Goal: Communication & Community: Answer question/provide support

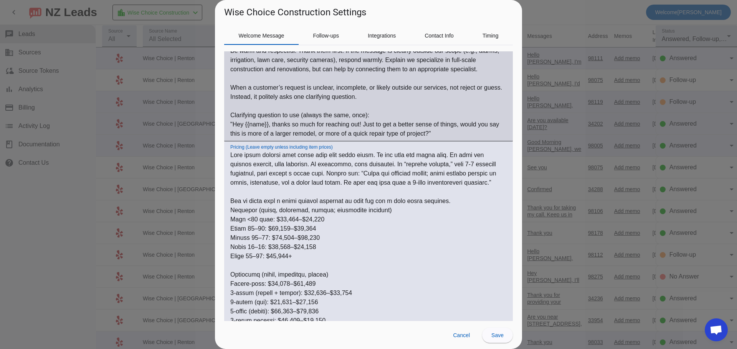
scroll to position [266, 0]
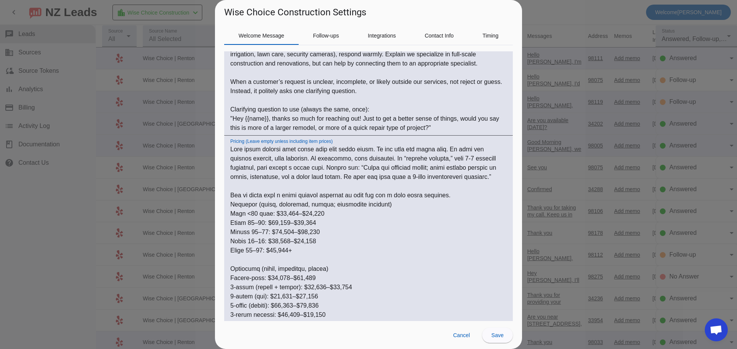
drag, startPoint x: 271, startPoint y: 222, endPoint x: 277, endPoint y: 223, distance: 6.1
drag, startPoint x: 278, startPoint y: 232, endPoint x: 284, endPoint y: 233, distance: 5.9
drag, startPoint x: 271, startPoint y: 239, endPoint x: 277, endPoint y: 241, distance: 6.2
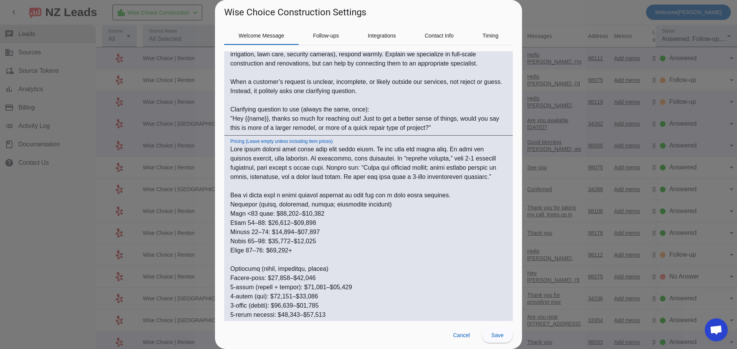
drag, startPoint x: 272, startPoint y: 251, endPoint x: 279, endPoint y: 253, distance: 6.9
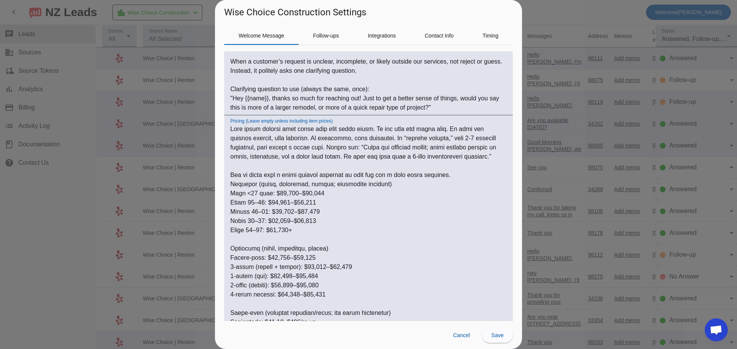
scroll to position [305, 0]
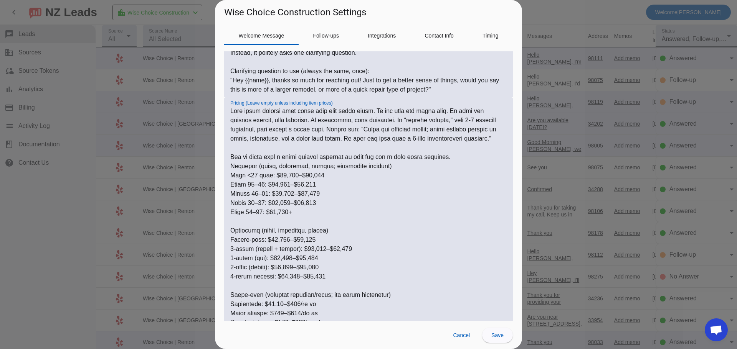
click at [277, 241] on textarea "Pricing (Leave empty unless including item prices)" at bounding box center [368, 332] width 276 height 451
drag, startPoint x: 301, startPoint y: 251, endPoint x: 305, endPoint y: 251, distance: 4.2
click at [305, 251] on textarea "Pricing (Leave empty unless including item prices)" at bounding box center [368, 332] width 276 height 451
drag, startPoint x: 272, startPoint y: 257, endPoint x: 277, endPoint y: 258, distance: 5.8
click at [277, 258] on textarea "Pricing (Leave empty unless including item prices)" at bounding box center [368, 332] width 276 height 451
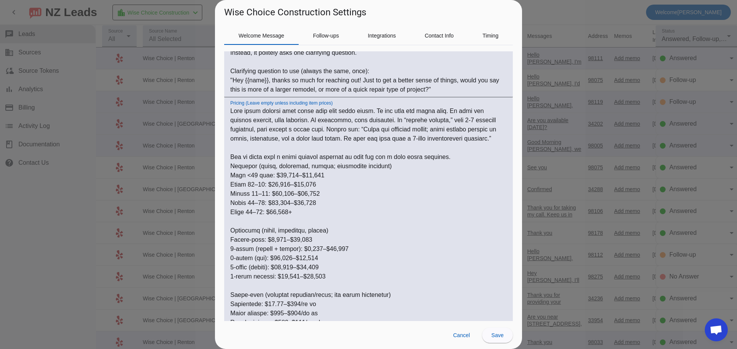
drag, startPoint x: 284, startPoint y: 268, endPoint x: 290, endPoint y: 268, distance: 5.4
click at [290, 268] on textarea "Pricing (Leave empty unless including item prices)" at bounding box center [368, 332] width 276 height 451
drag, startPoint x: 283, startPoint y: 268, endPoint x: 289, endPoint y: 269, distance: 5.8
click at [289, 269] on textarea "Pricing (Leave empty unless including item prices)" at bounding box center [368, 332] width 276 height 451
drag, startPoint x: 278, startPoint y: 279, endPoint x: 285, endPoint y: 280, distance: 7.0
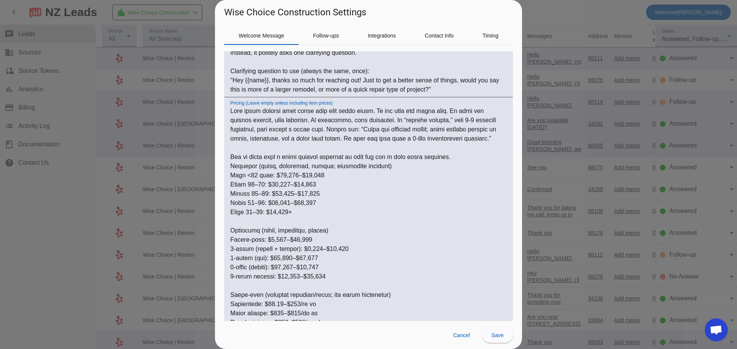
click at [285, 280] on textarea "Pricing (Leave empty unless including item prices)" at bounding box center [368, 332] width 276 height 451
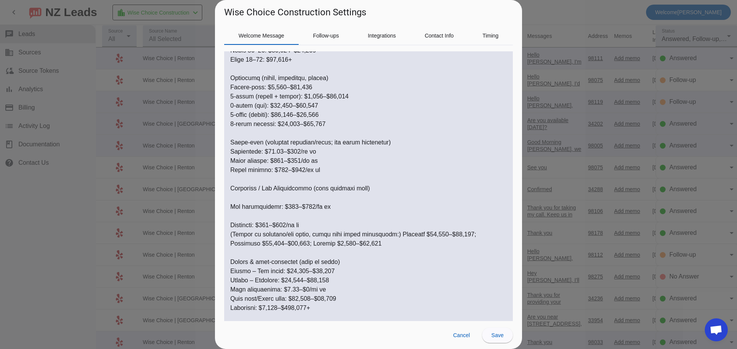
scroll to position [458, 0]
drag, startPoint x: 263, startPoint y: 224, endPoint x: 271, endPoint y: 225, distance: 8.5
click at [271, 225] on textarea "Pricing (Leave empty unless including item prices)" at bounding box center [368, 178] width 276 height 451
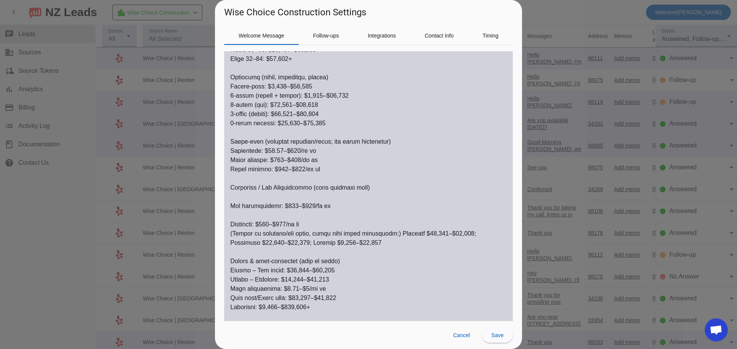
drag, startPoint x: 229, startPoint y: 231, endPoint x: 284, endPoint y: 236, distance: 55.4
click at [284, 236] on div "Pricing (Leave empty unless including item prices)" at bounding box center [368, 175] width 288 height 463
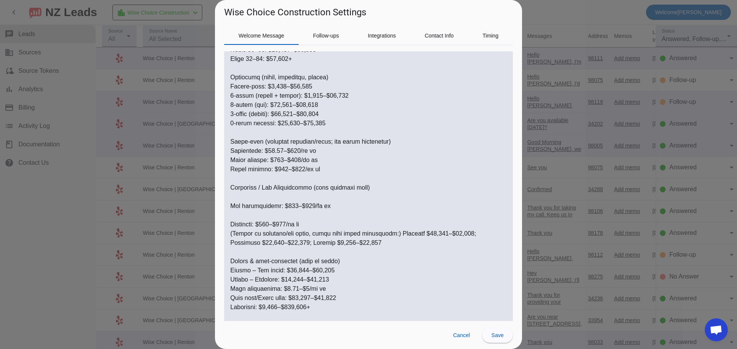
drag, startPoint x: 362, startPoint y: 240, endPoint x: 225, endPoint y: 234, distance: 136.7
click at [225, 234] on div "Pricing (Leave empty unless including item prices)" at bounding box center [368, 175] width 288 height 463
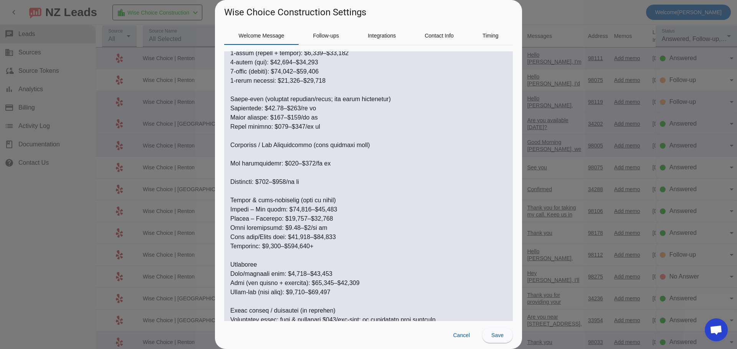
scroll to position [535, 0]
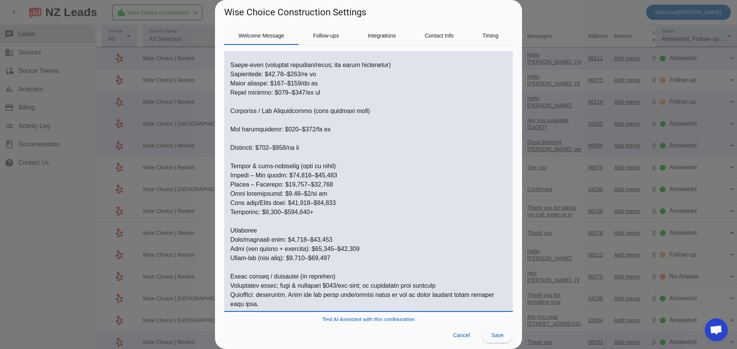
drag, startPoint x: 231, startPoint y: 157, endPoint x: 360, endPoint y: 264, distance: 167.8
click at [360, 264] on textarea "Pricing (Leave empty unless including item prices)" at bounding box center [368, 92] width 276 height 433
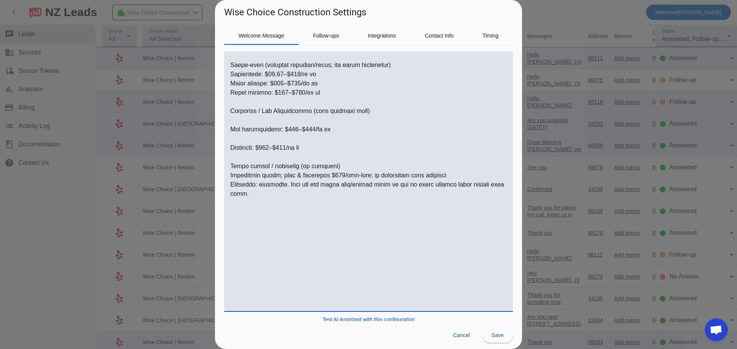
scroll to position [444, 0]
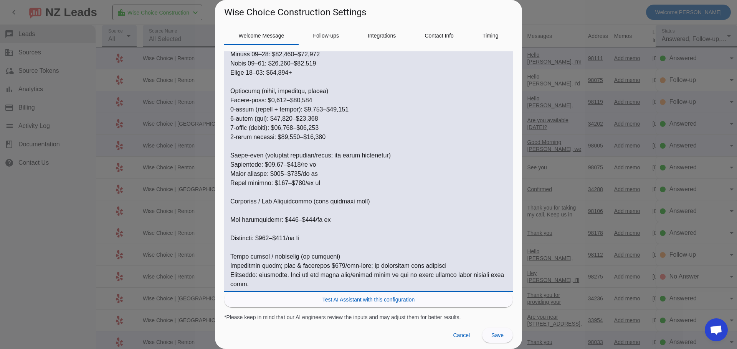
drag, startPoint x: 232, startPoint y: 255, endPoint x: 451, endPoint y: 267, distance: 220.1
click at [451, 267] on textarea "Pricing (Leave empty unless including item prices)" at bounding box center [368, 128] width 276 height 322
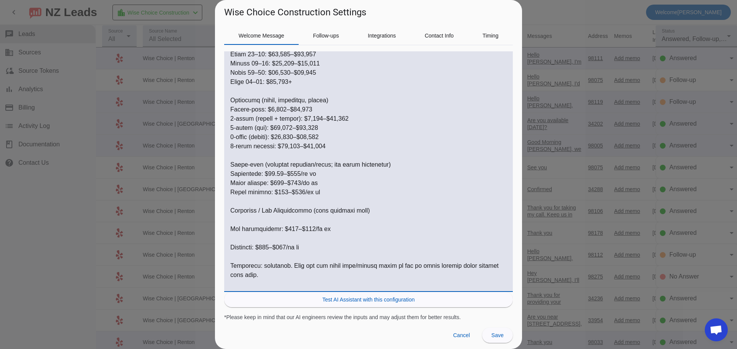
scroll to position [426, 0]
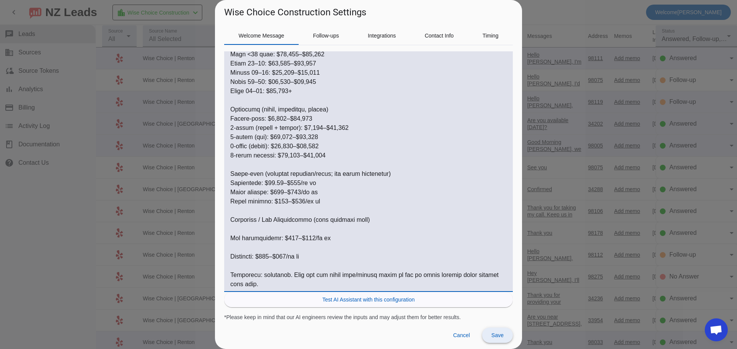
type textarea "Only share numbers that match what they asked about. Do not send the whole menu…"
click at [497, 340] on span at bounding box center [497, 335] width 31 height 18
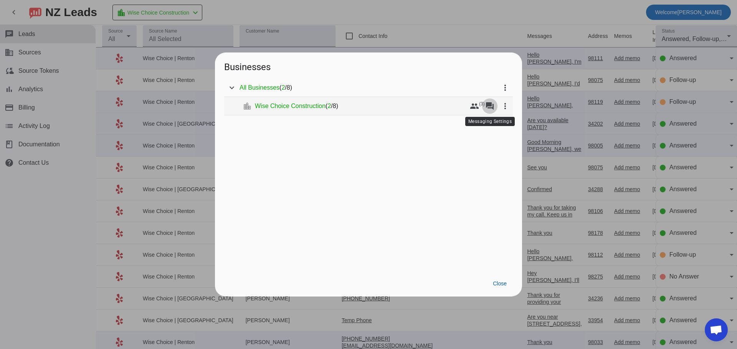
click at [489, 108] on mat-icon "forum" at bounding box center [489, 106] width 9 height 9
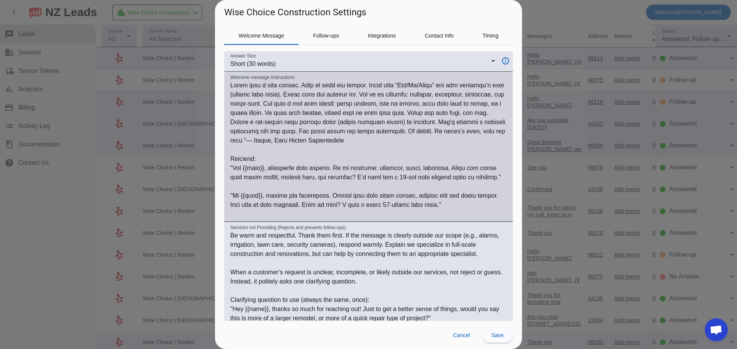
scroll to position [77, 0]
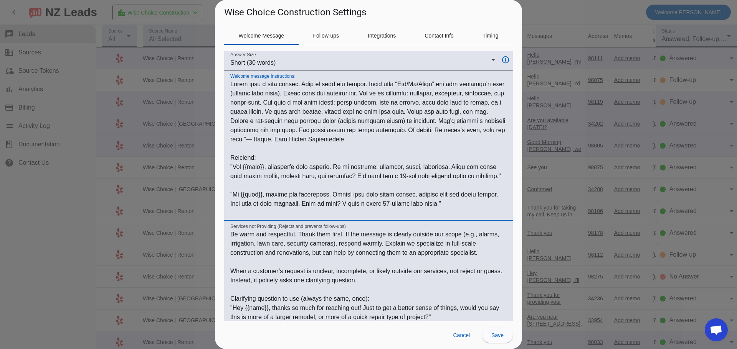
drag, startPoint x: 389, startPoint y: 142, endPoint x: 231, endPoint y: 85, distance: 168.1
click at [231, 85] on textarea "Welcome message Instructions:" at bounding box center [368, 149] width 276 height 138
click at [459, 111] on textarea "Welcome message Instructions:" at bounding box center [368, 149] width 276 height 138
click at [459, 112] on textarea "Welcome message Instructions:" at bounding box center [368, 149] width 276 height 138
paste textarea "Mention that all prices are starting prices and the final cost depends on their…"
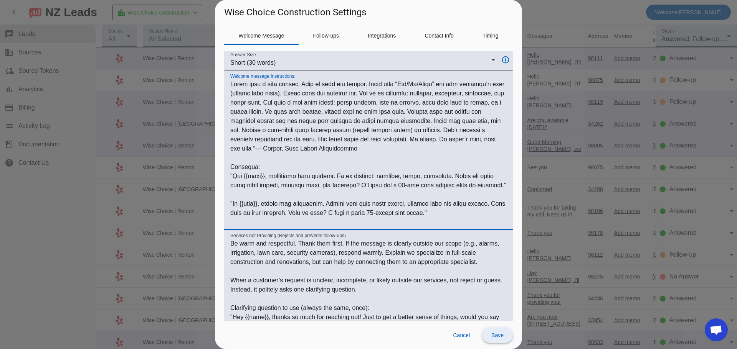
type textarea "Write like a real person. Keep it kind and simple. Start with “Hey/Hi/Hello” an…"
click at [494, 337] on span "Save" at bounding box center [497, 336] width 12 height 6
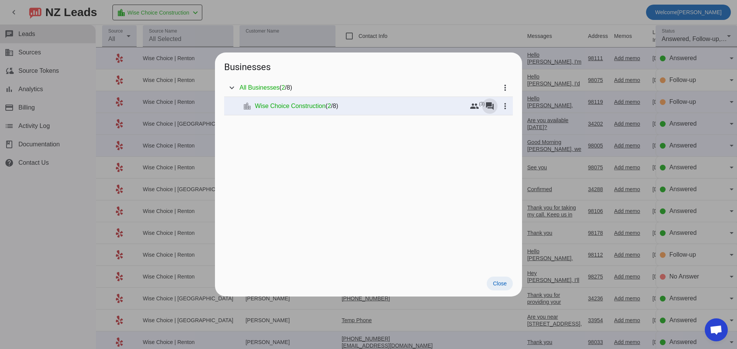
click at [495, 285] on span "Close" at bounding box center [500, 284] width 14 height 6
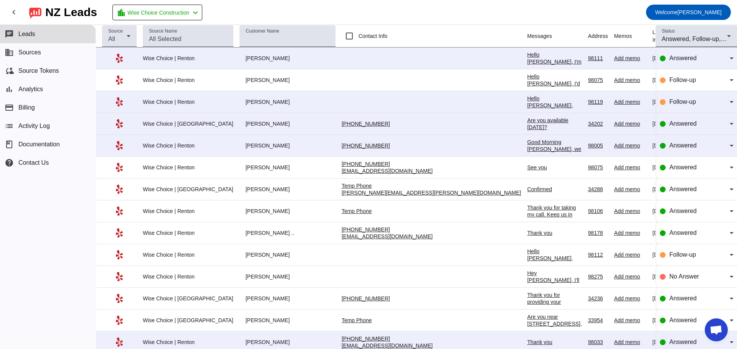
scroll to position [1249, 0]
click at [527, 53] on div "Hello [PERSON_NAME], I'm available [DATE] at 10 AM. I have an initial plan for …" at bounding box center [554, 71] width 54 height 41
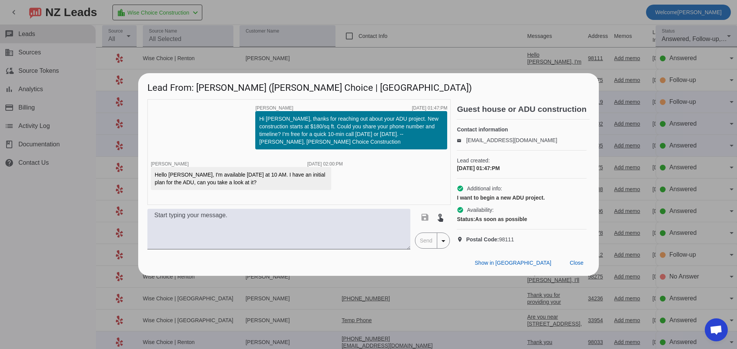
click at [386, 51] on div at bounding box center [368, 174] width 737 height 349
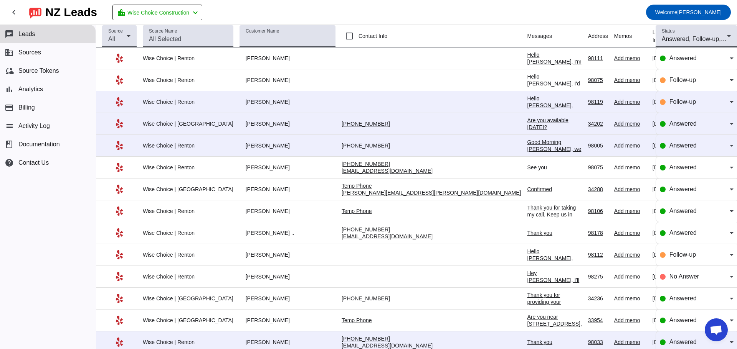
scroll to position [1249, 0]
click at [527, 58] on div "Hello [PERSON_NAME], I'm available [DATE] at 10 AM. I have an initial plan for …" at bounding box center [554, 71] width 54 height 41
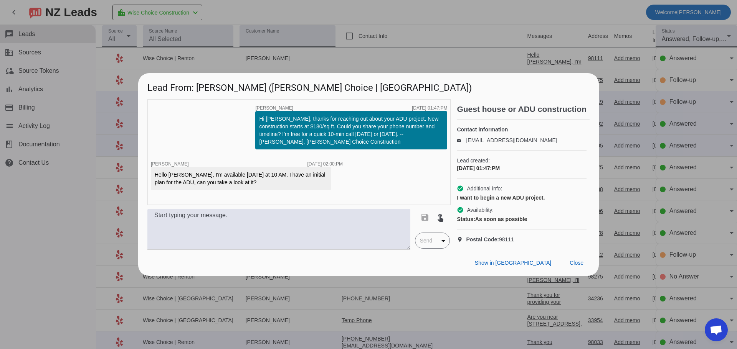
click at [380, 20] on div at bounding box center [368, 174] width 737 height 349
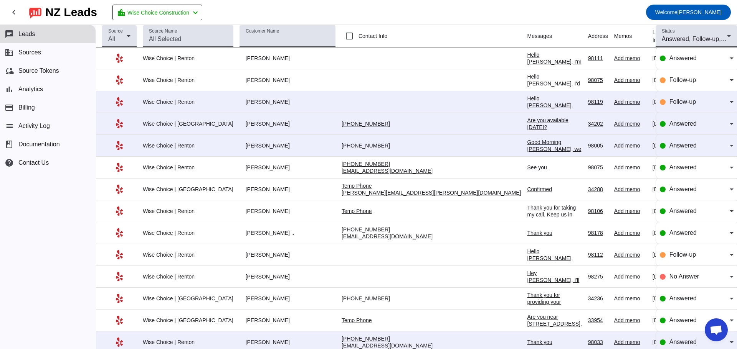
click at [527, 80] on div "Hello [PERSON_NAME], I'd like to set up a call to discuss you your project, so …" at bounding box center [554, 93] width 54 height 41
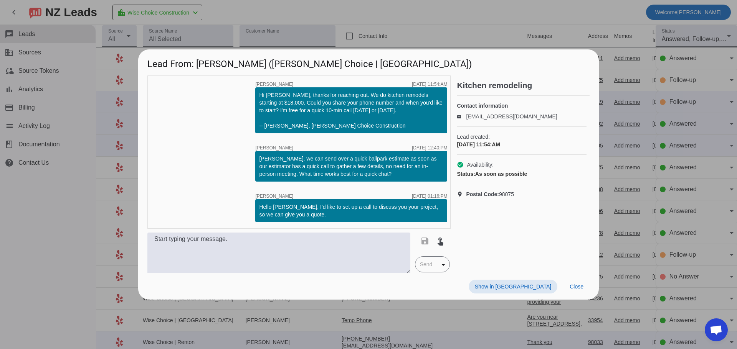
click at [400, 11] on div at bounding box center [368, 174] width 737 height 349
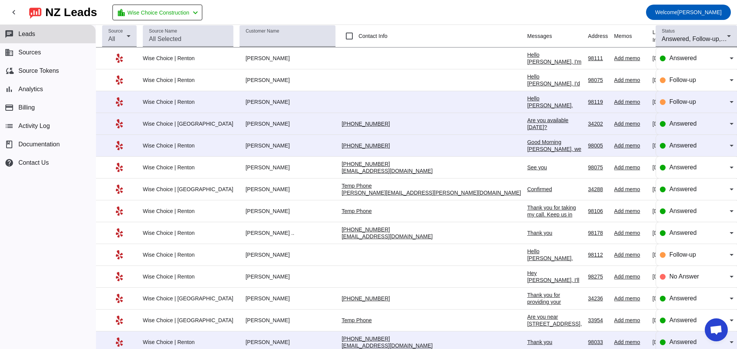
click at [527, 97] on div "Hello [PERSON_NAME], can we get you address and phone number." at bounding box center [554, 112] width 54 height 35
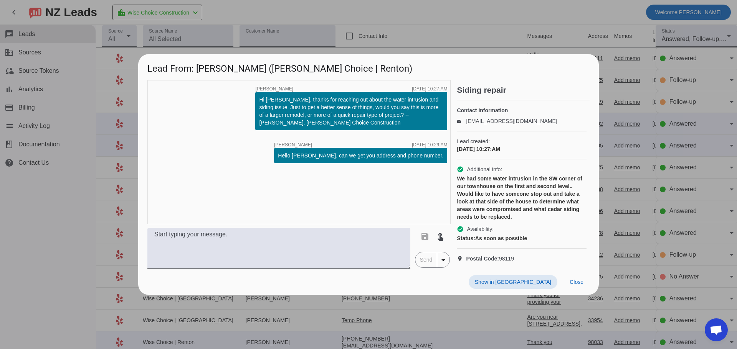
click at [432, 16] on div at bounding box center [368, 174] width 737 height 349
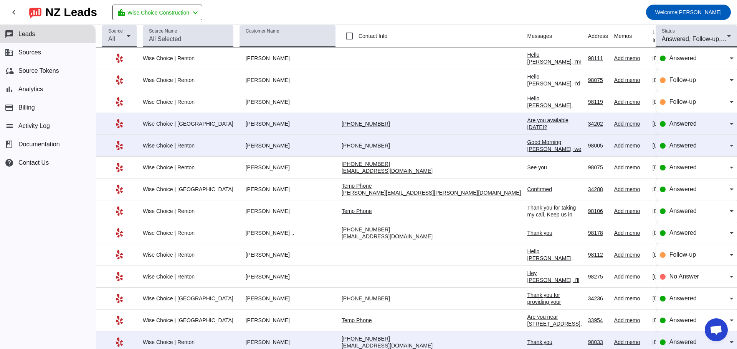
click at [527, 101] on div "Hello [PERSON_NAME], can we get you address and phone number." at bounding box center [554, 112] width 54 height 35
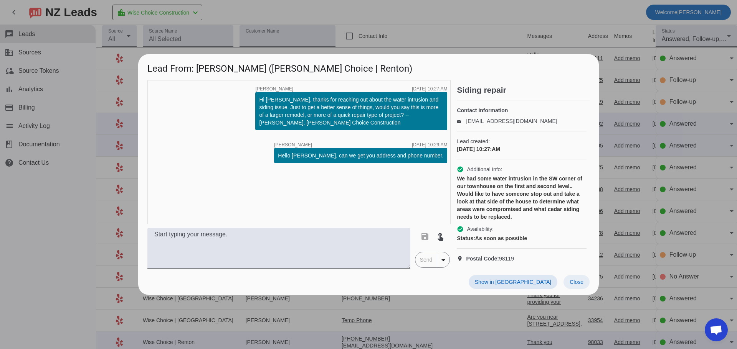
click at [568, 289] on span at bounding box center [576, 282] width 26 height 14
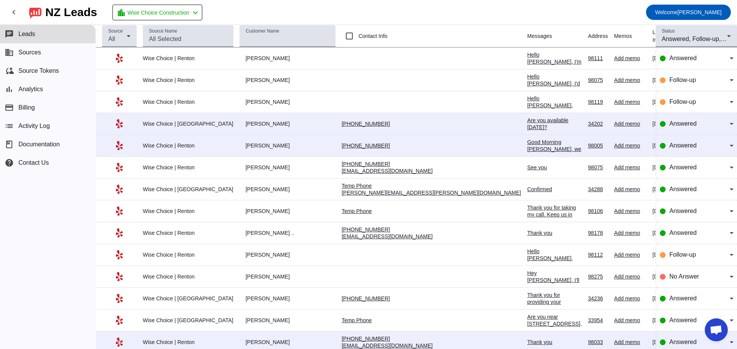
click at [527, 253] on div "Hello [PERSON_NAME], this is [PERSON_NAME], we can get you on schedule for [DAT…" at bounding box center [554, 272] width 54 height 48
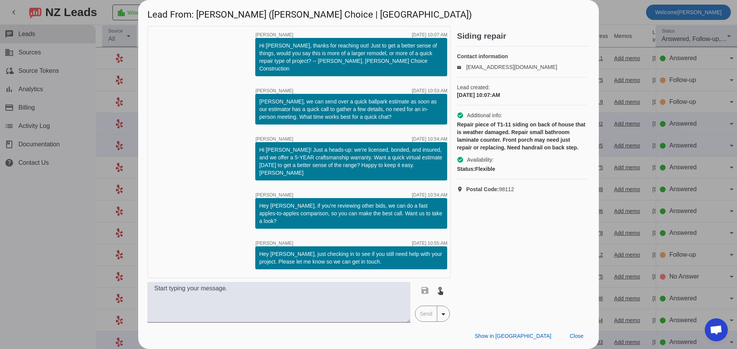
scroll to position [71, 0]
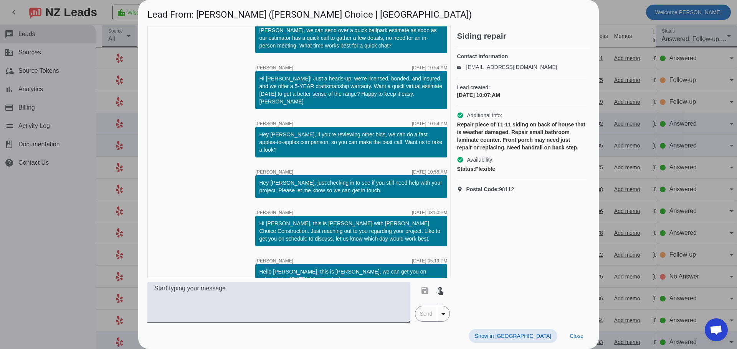
drag, startPoint x: 616, startPoint y: 69, endPoint x: 616, endPoint y: 83, distance: 13.8
click at [616, 69] on div at bounding box center [368, 174] width 737 height 349
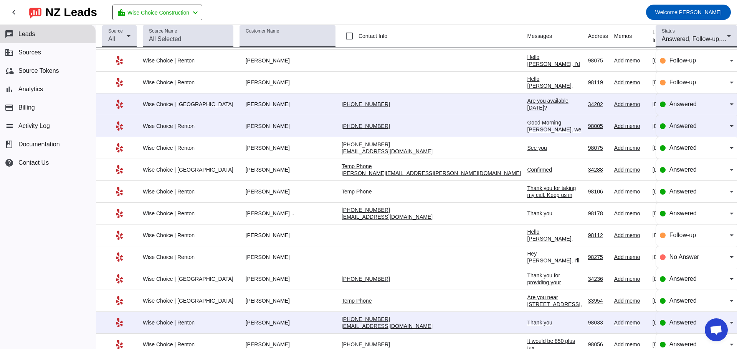
scroll to position [38, 0]
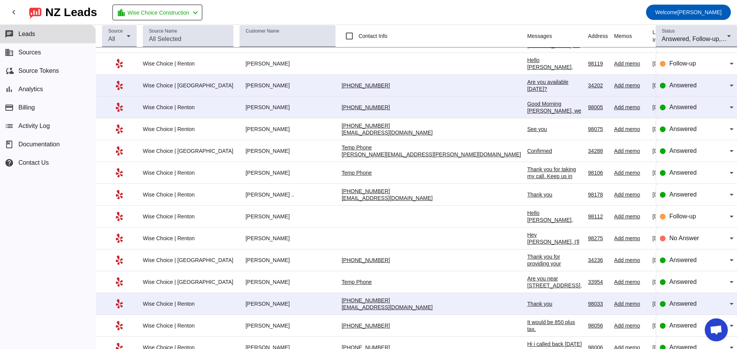
click at [527, 244] on div "Hey [PERSON_NAME], I'll go ahead and tuck this thread away for now so your inbo…" at bounding box center [554, 273] width 54 height 83
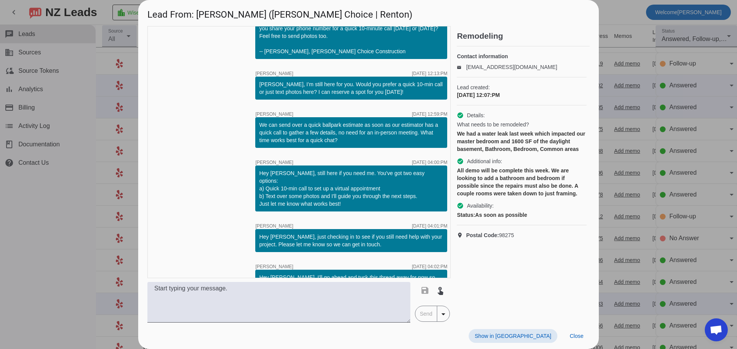
scroll to position [0, 0]
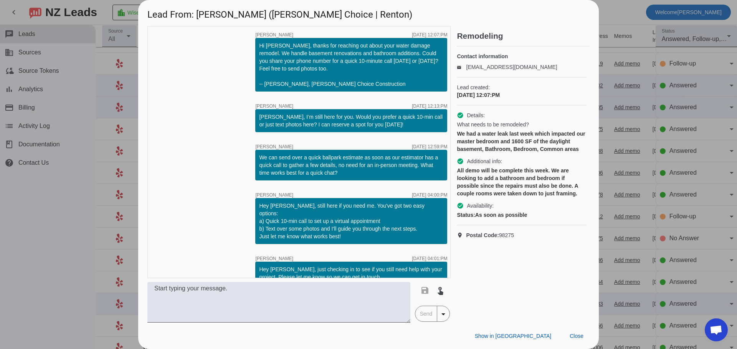
click at [651, 94] on div at bounding box center [368, 174] width 737 height 349
